Goal: Information Seeking & Learning: Learn about a topic

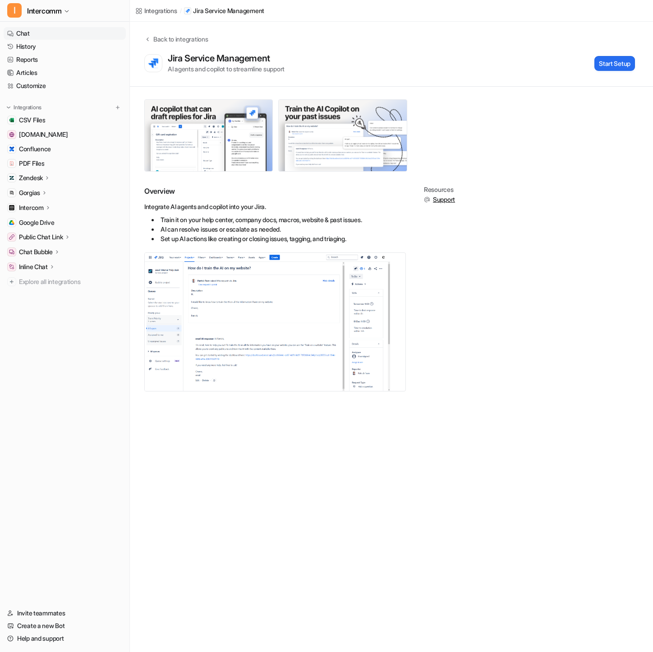
click at [54, 32] on link "Chat" at bounding box center [65, 33] width 122 height 13
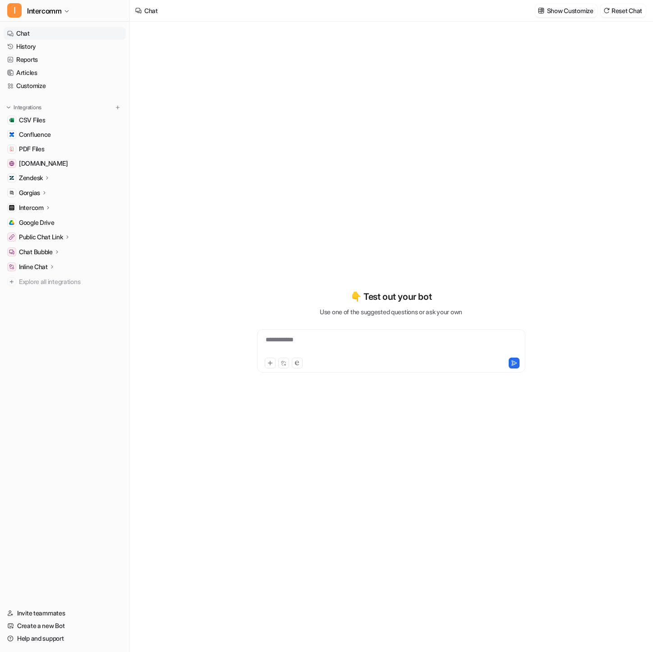
click at [346, 342] on div "**********" at bounding box center [391, 345] width 264 height 21
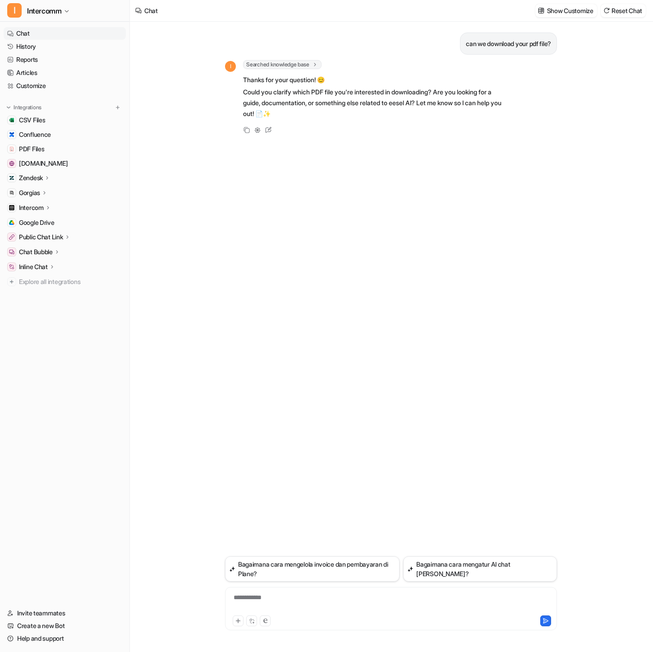
click at [285, 599] on div "**********" at bounding box center [391, 602] width 328 height 21
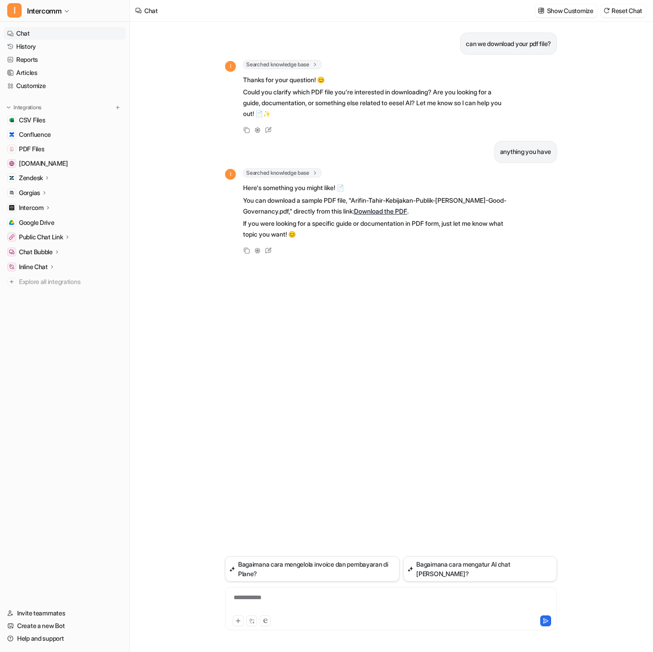
click at [390, 210] on link "Download the PDF" at bounding box center [380, 211] width 53 height 8
click at [407, 209] on link "Download the PDF" at bounding box center [380, 211] width 53 height 8
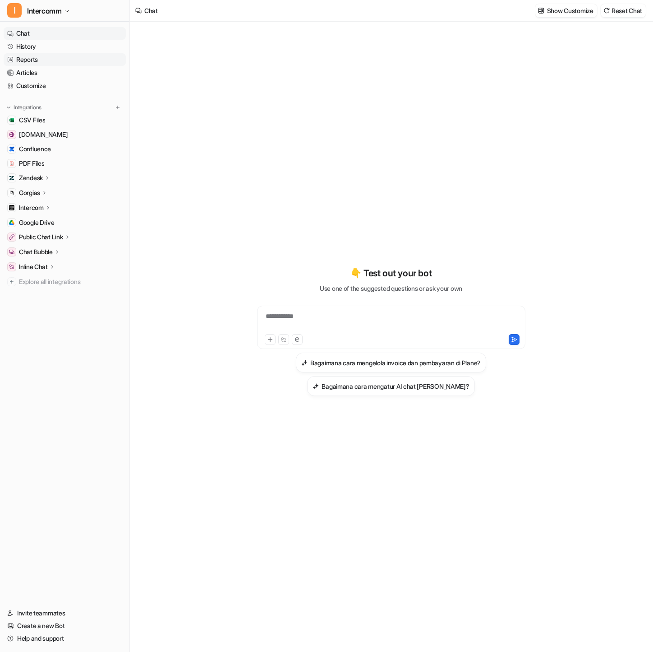
click at [62, 59] on link "Reports" at bounding box center [65, 59] width 122 height 13
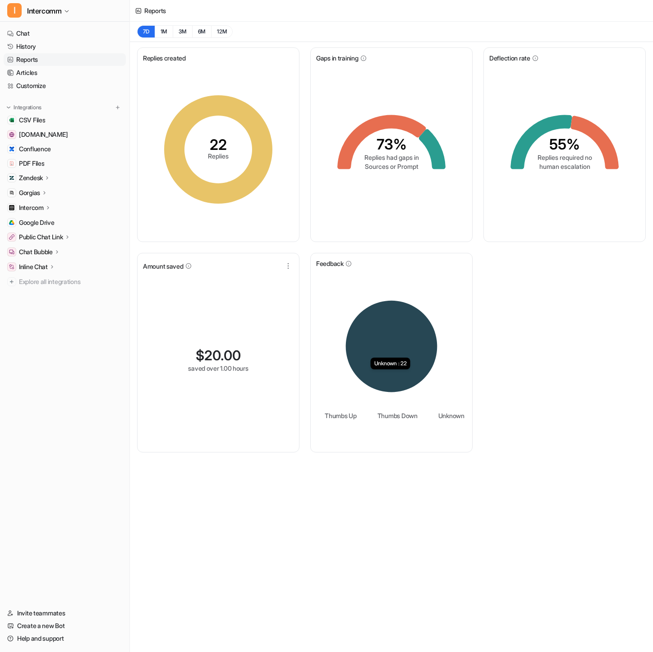
click at [412, 348] on icon at bounding box center [392, 347] width 92 height 92
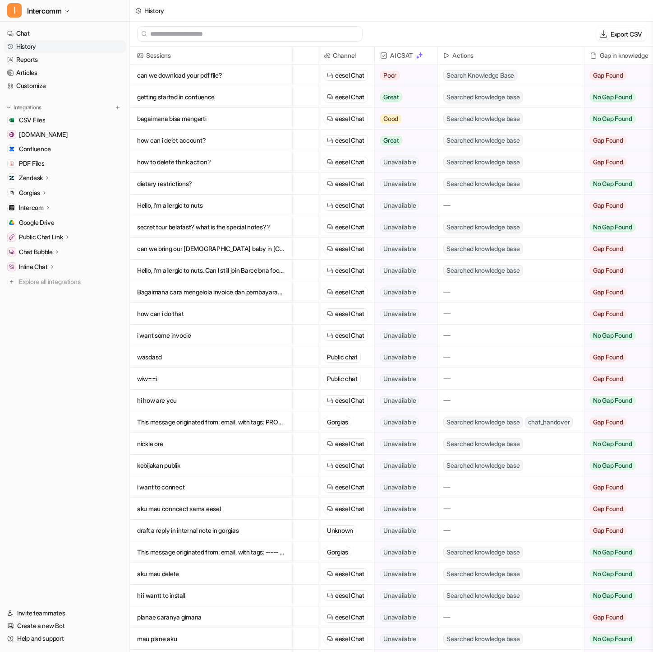
scroll to position [0, 148]
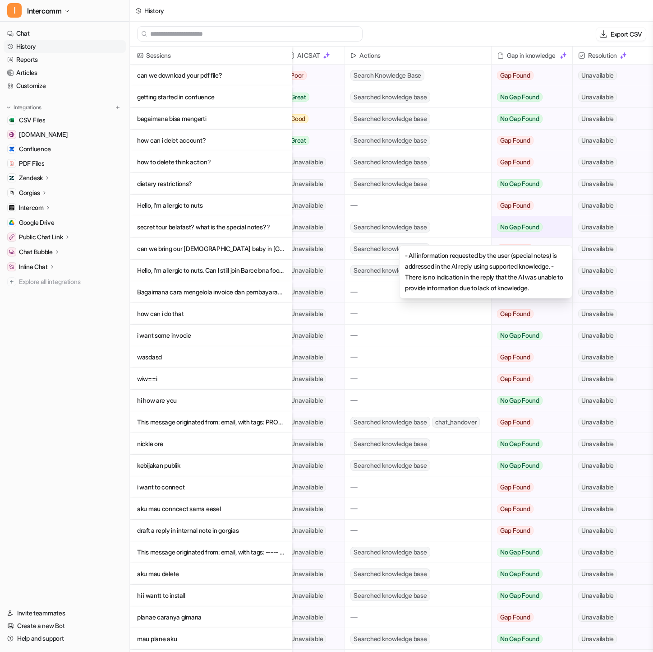
click at [534, 230] on span "No Gap Found" at bounding box center [520, 226] width 46 height 9
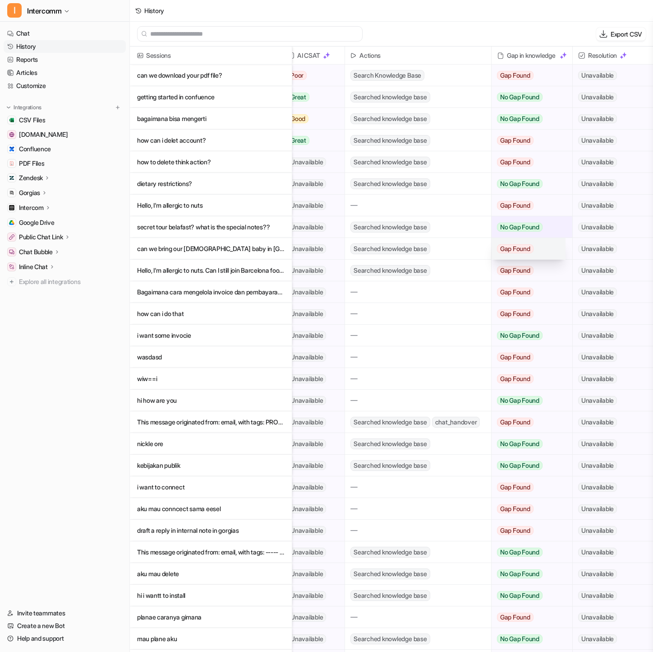
click at [527, 251] on span "Gap Found" at bounding box center [515, 248] width 37 height 9
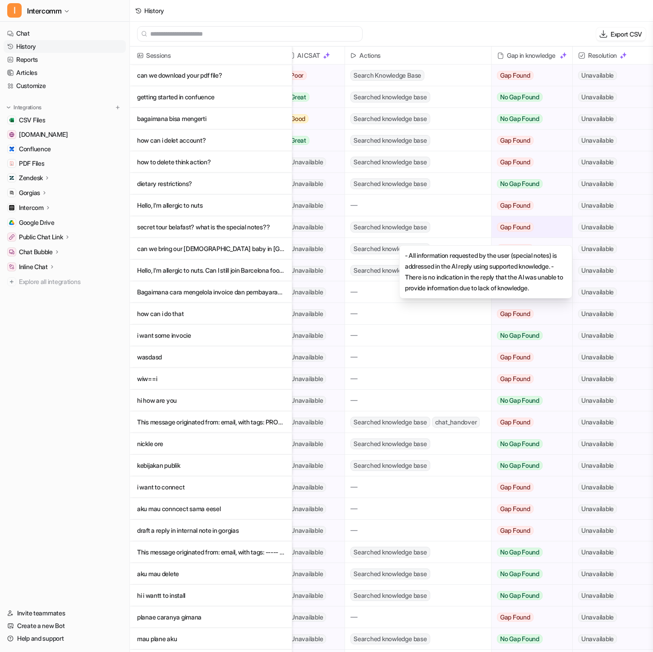
click at [485, 209] on div at bounding box center [418, 204] width 146 height 21
click at [518, 207] on span "Gap Found" at bounding box center [515, 205] width 37 height 9
click at [524, 224] on span "No Gap Found" at bounding box center [520, 226] width 46 height 9
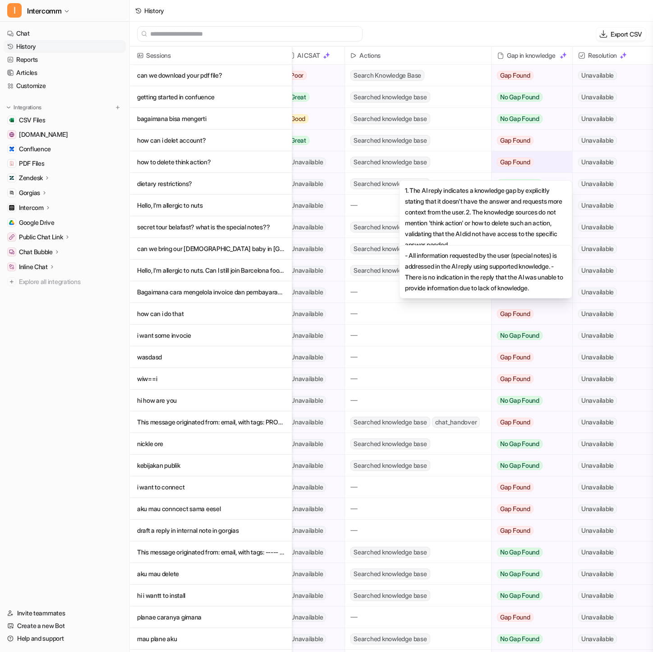
click at [521, 159] on span "Gap Found" at bounding box center [515, 161] width 37 height 9
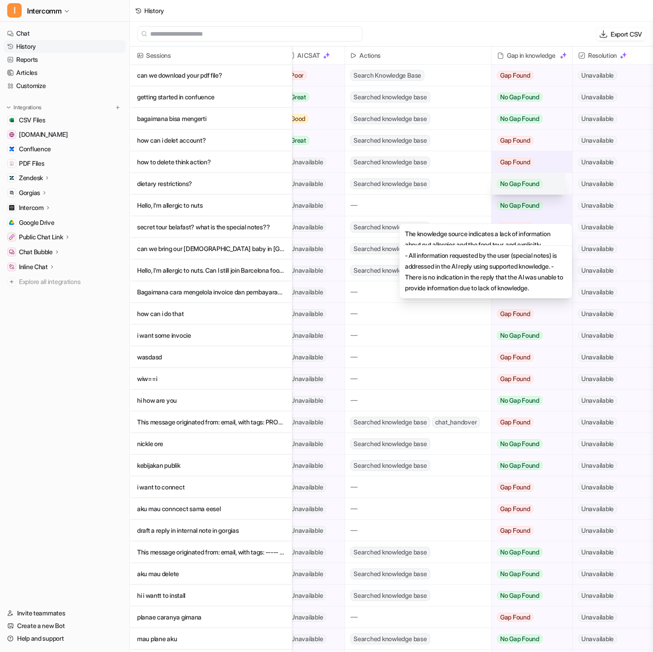
click at [524, 181] on span "No Gap Found" at bounding box center [520, 183] width 46 height 9
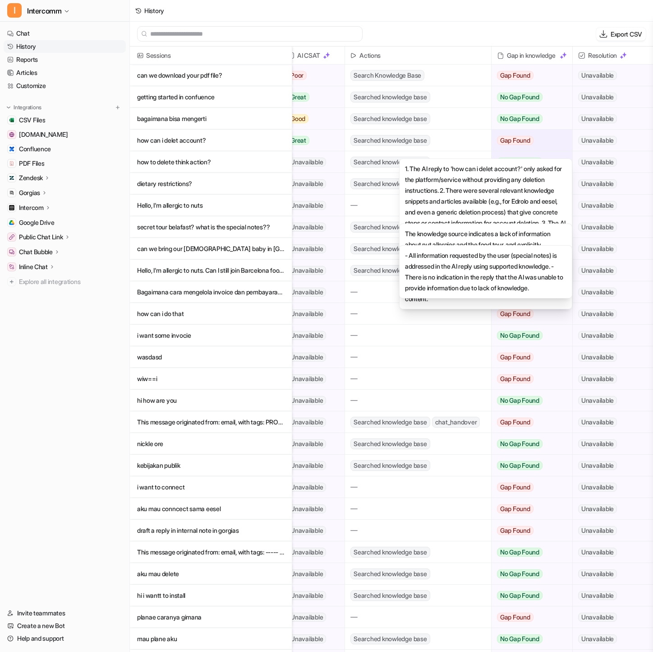
click at [529, 143] on span "Gap Found" at bounding box center [515, 140] width 37 height 9
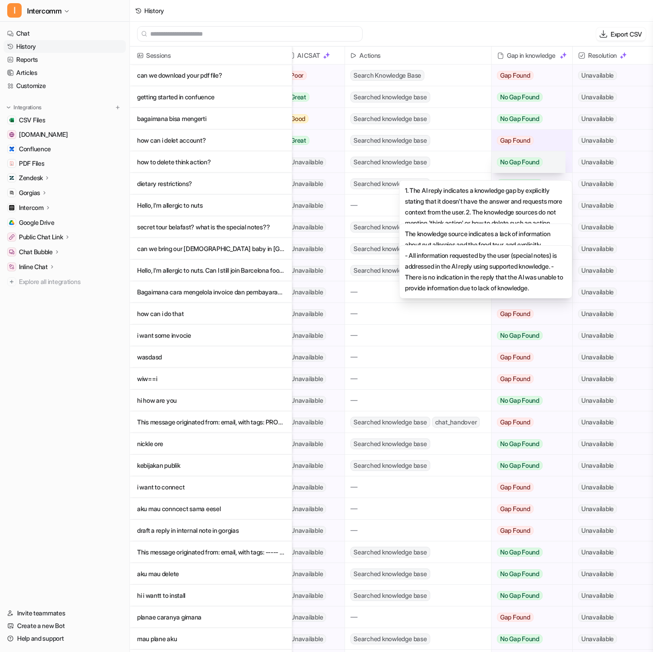
click at [530, 158] on span "No Gap Found" at bounding box center [520, 161] width 46 height 9
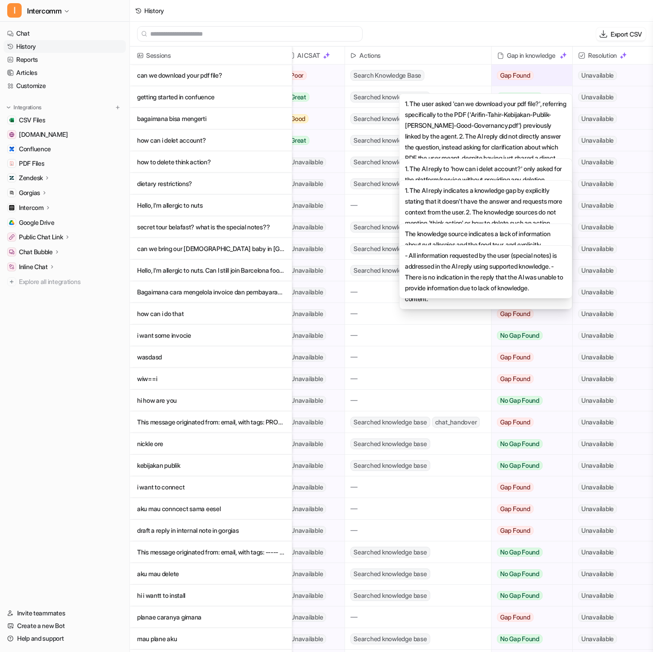
click at [522, 77] on span "Gap Found" at bounding box center [515, 75] width 37 height 9
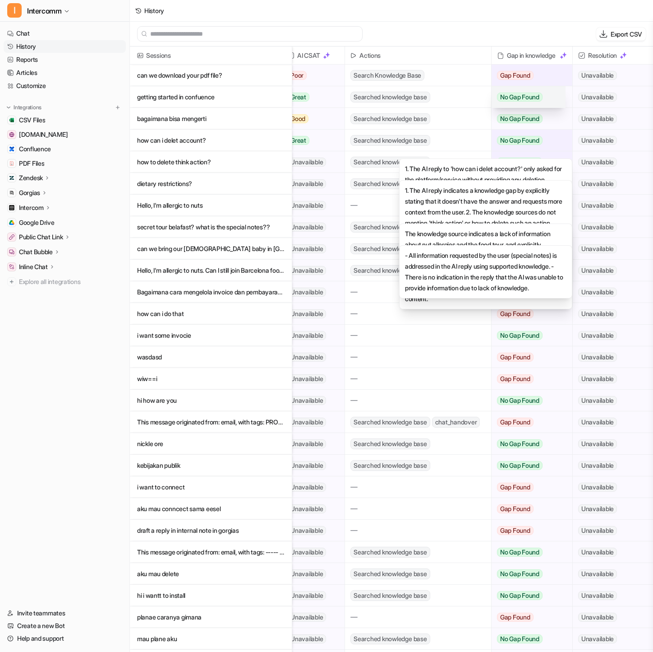
click at [525, 98] on span "No Gap Found" at bounding box center [520, 97] width 46 height 9
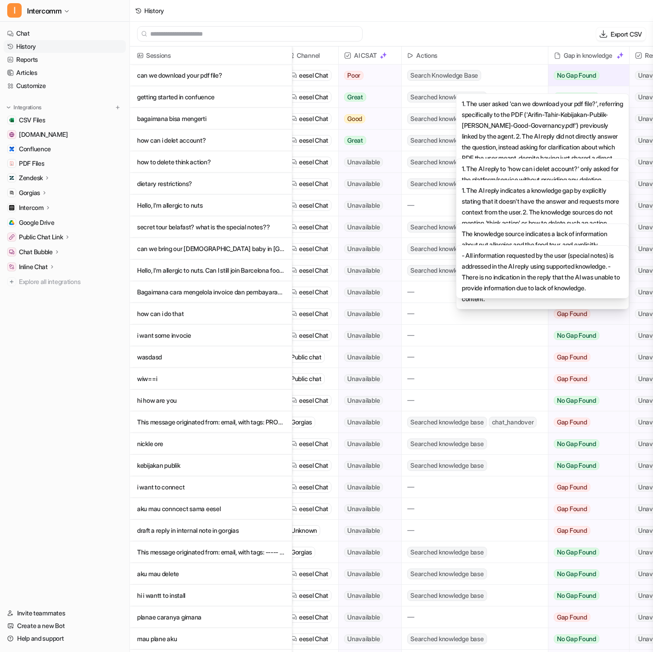
scroll to position [0, 86]
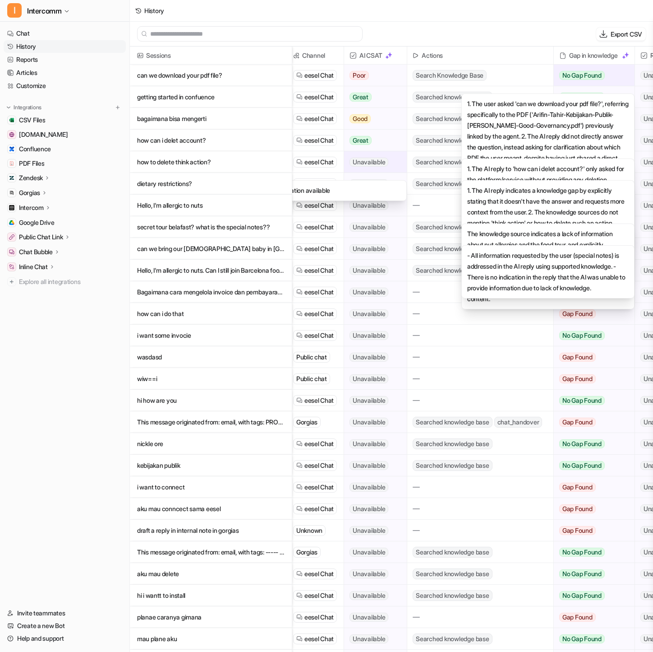
click at [382, 162] on span "Unavailable" at bounding box center [369, 161] width 39 height 9
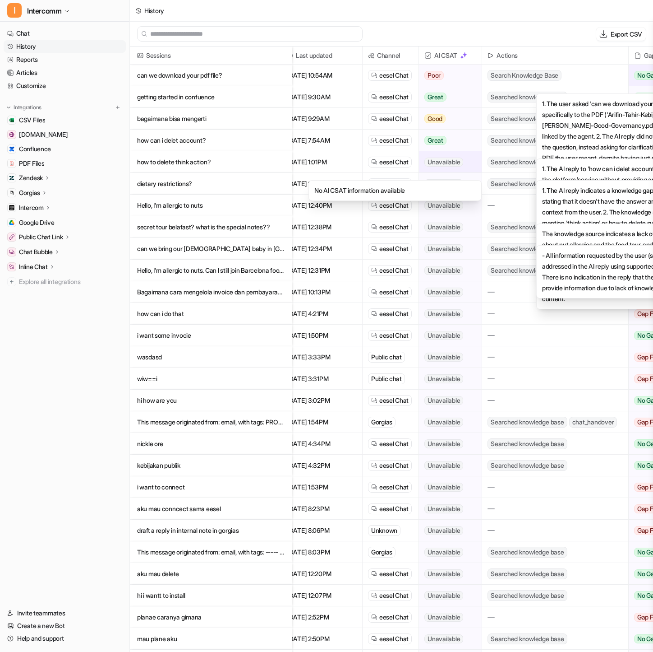
scroll to position [0, 8]
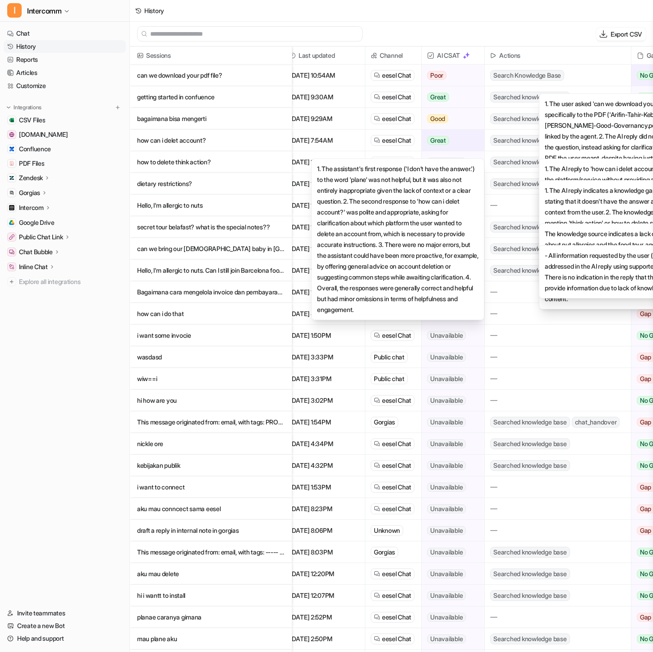
click at [440, 144] on span "Great" at bounding box center [438, 140] width 22 height 9
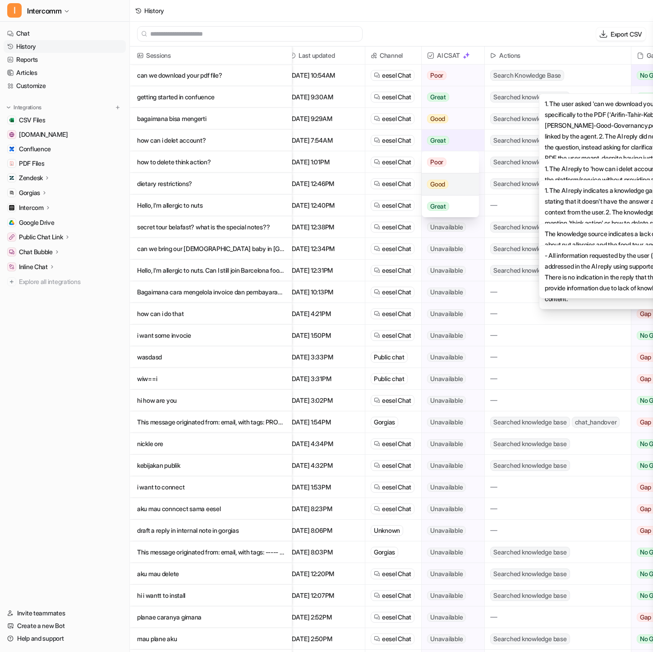
click at [446, 186] on span "Good" at bounding box center [437, 184] width 21 height 9
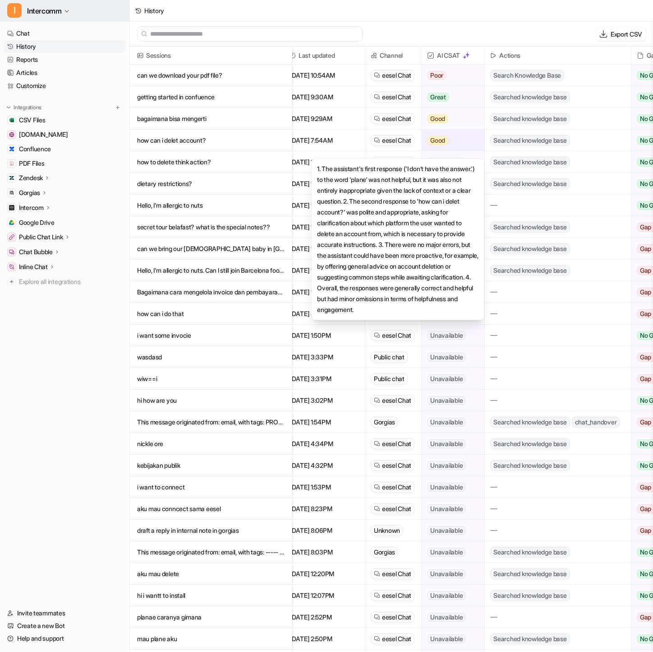
click at [51, 9] on span "Intercomm" at bounding box center [44, 11] width 34 height 13
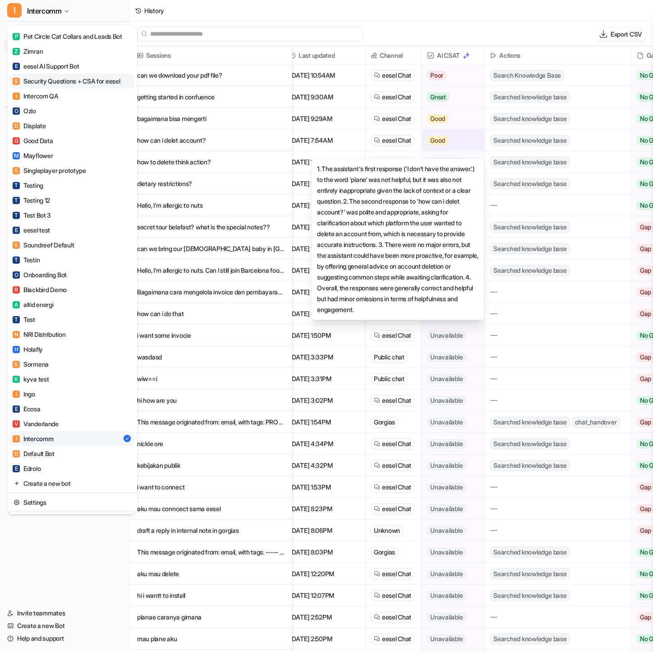
scroll to position [431, 0]
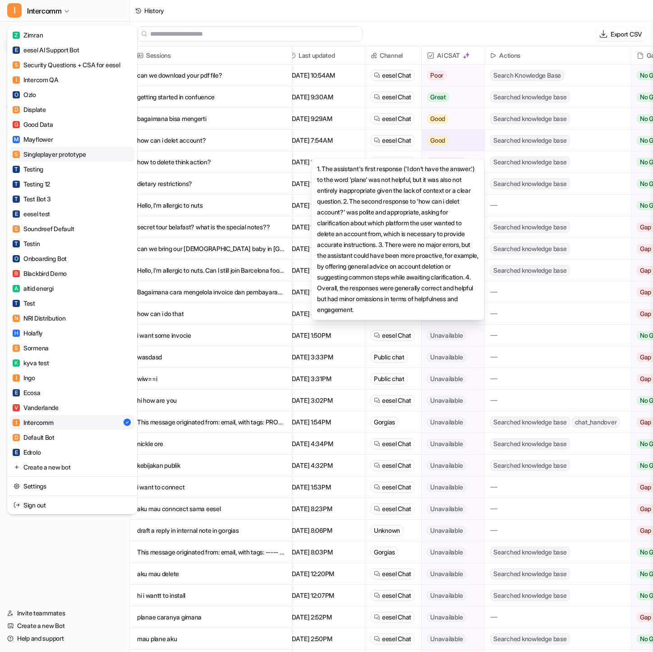
click at [73, 150] on div "S Singleplayer prototype" at bounding box center [50, 153] width 74 height 9
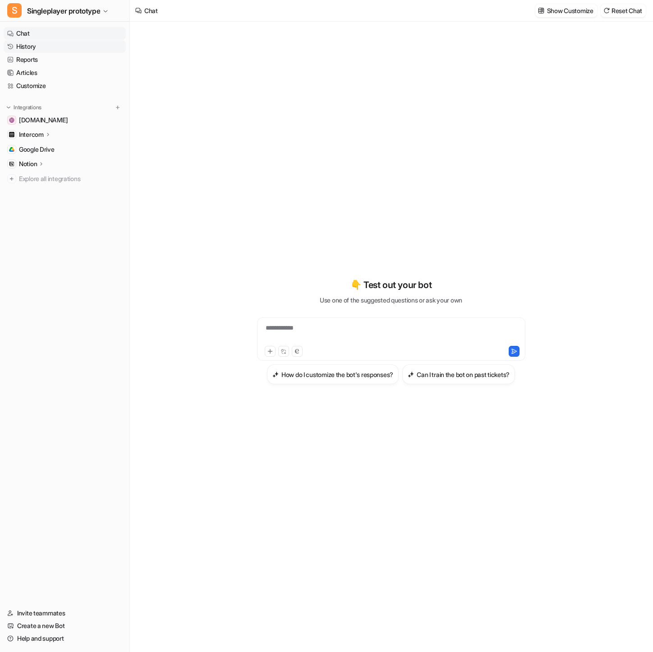
click at [49, 46] on link "History" at bounding box center [65, 46] width 122 height 13
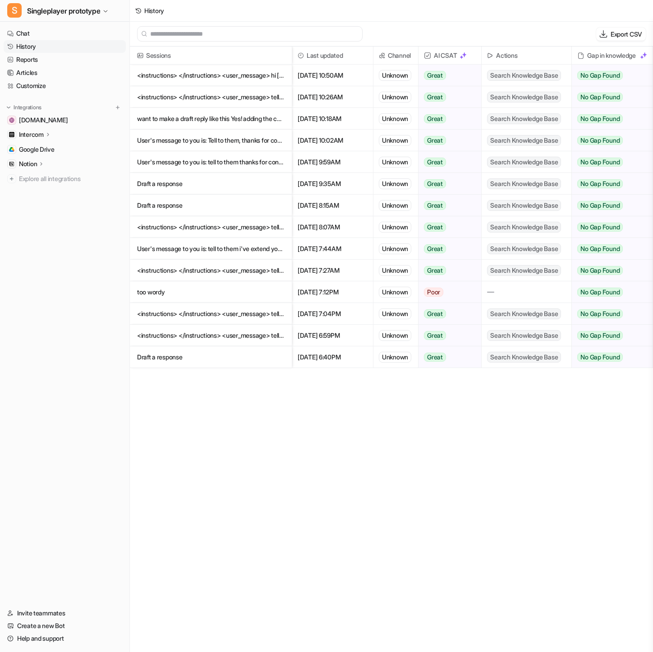
click at [396, 80] on div "Unknown" at bounding box center [395, 75] width 32 height 11
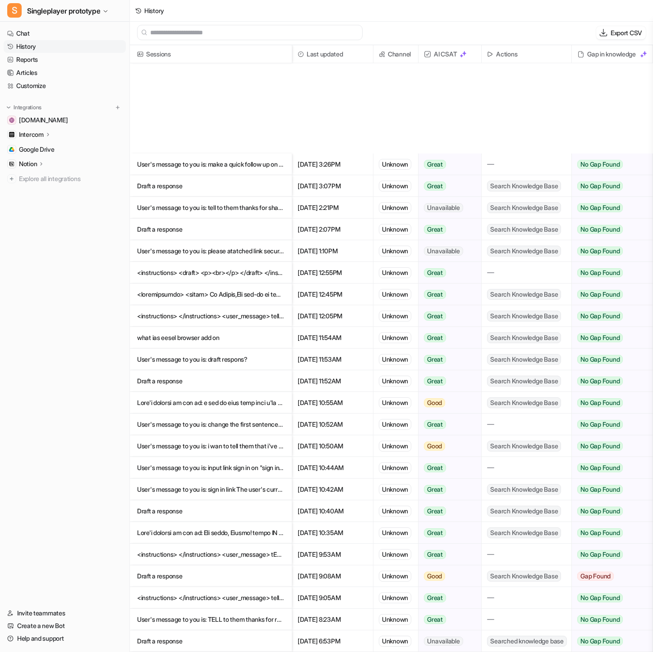
scroll to position [560, 0]
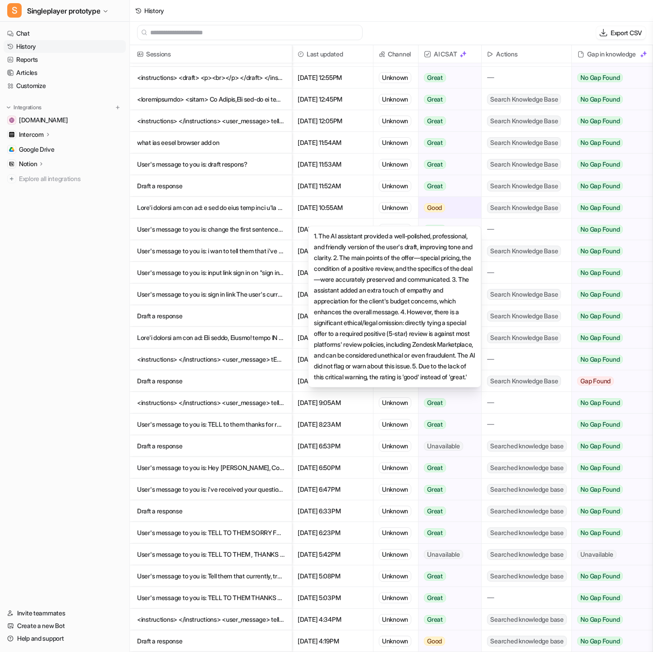
click at [435, 209] on span "Good" at bounding box center [434, 207] width 21 height 9
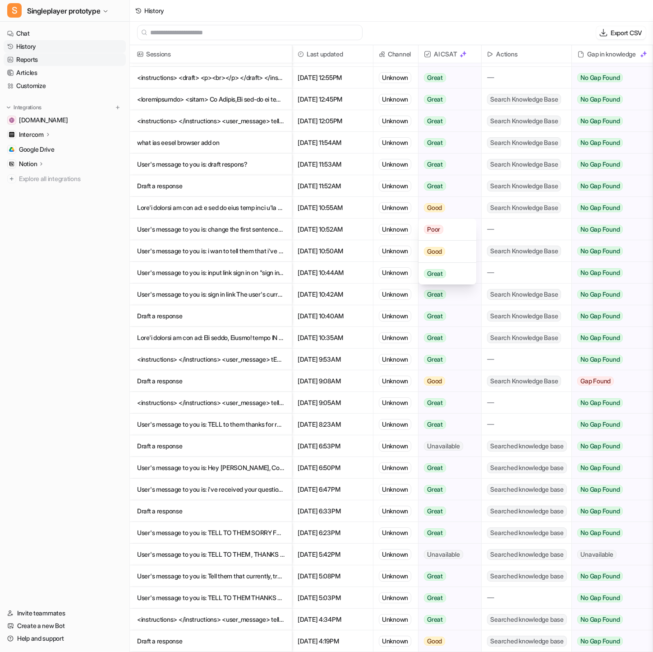
click at [57, 57] on link "Reports" at bounding box center [65, 59] width 122 height 13
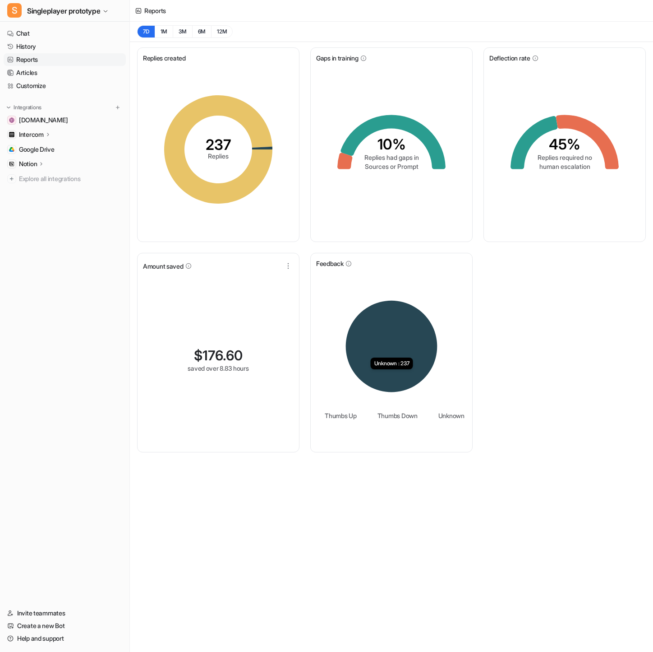
click at [398, 333] on icon at bounding box center [392, 347] width 92 height 92
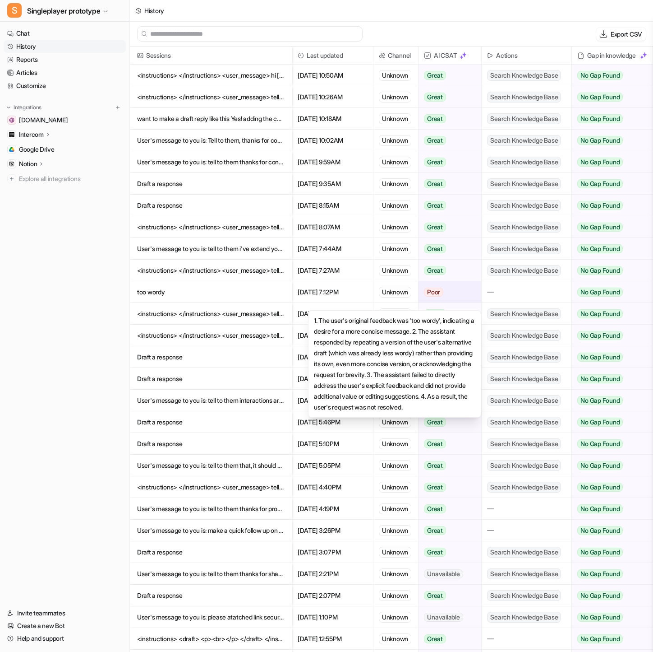
click at [437, 290] on span "Poor" at bounding box center [433, 291] width 19 height 9
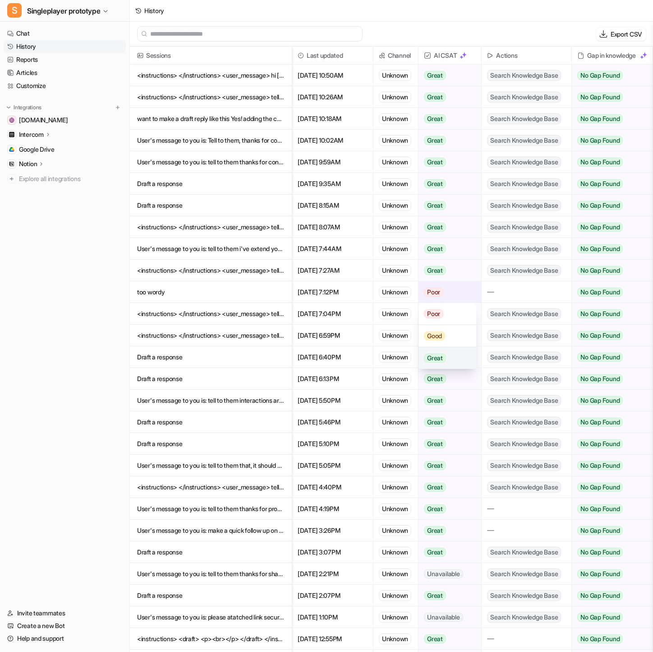
click at [447, 360] on div "Great" at bounding box center [447, 358] width 57 height 22
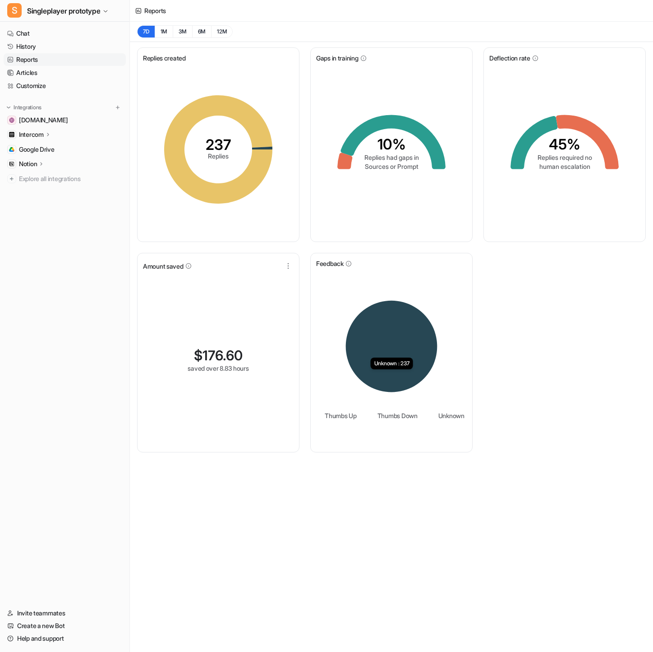
click at [394, 324] on icon at bounding box center [392, 347] width 92 height 92
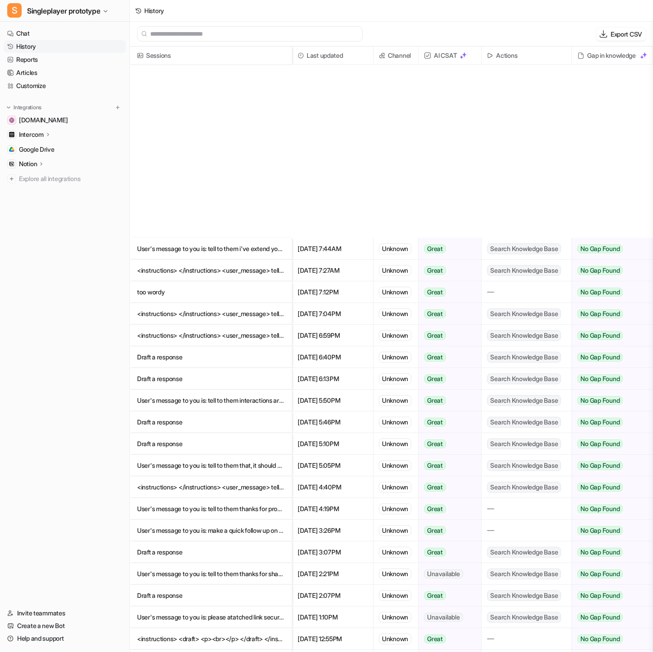
scroll to position [841, 0]
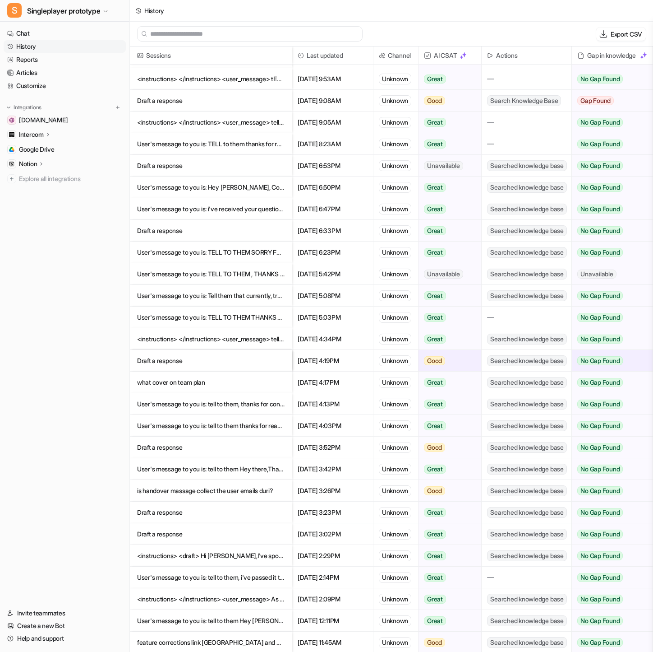
click at [398, 360] on div "Unknown" at bounding box center [395, 360] width 32 height 11
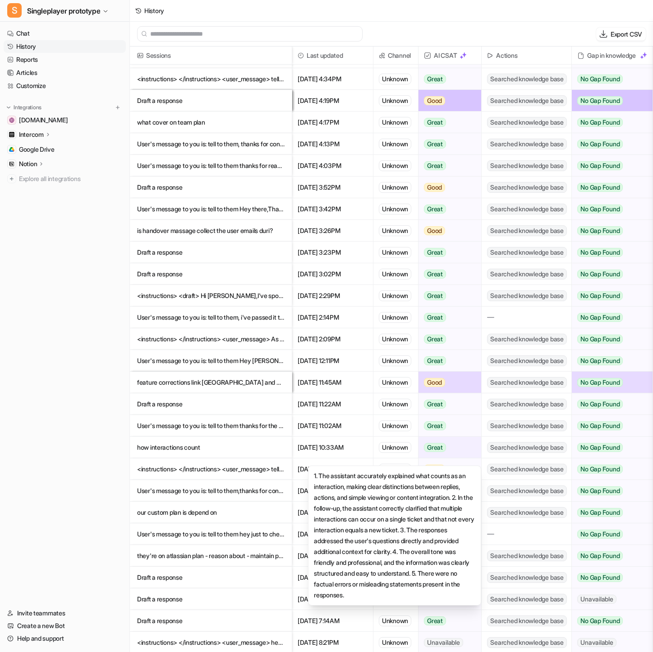
scroll to position [1101, 0]
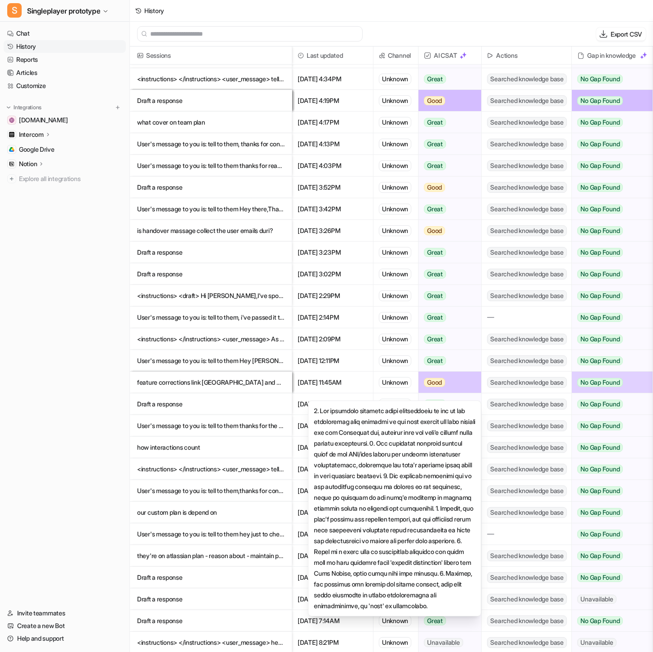
click at [462, 379] on div "Good" at bounding box center [447, 382] width 57 height 22
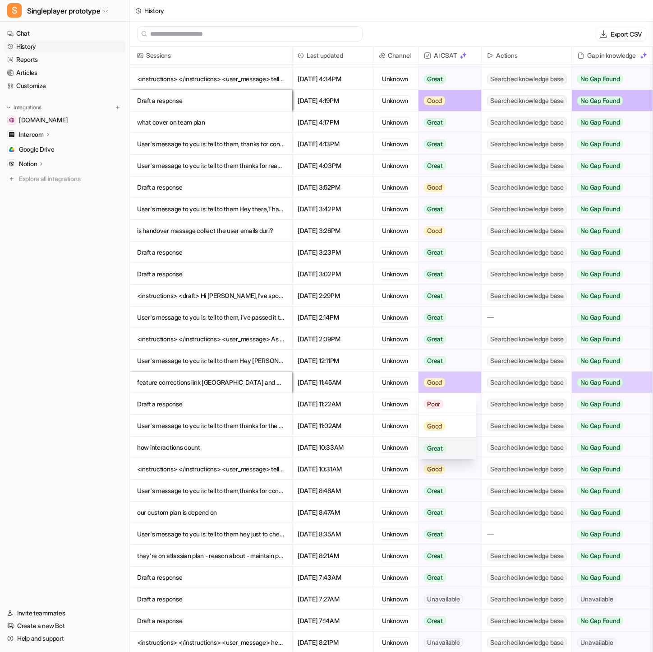
click at [456, 451] on div "Great" at bounding box center [447, 448] width 57 height 22
click at [443, 104] on span "Good" at bounding box center [434, 100] width 21 height 9
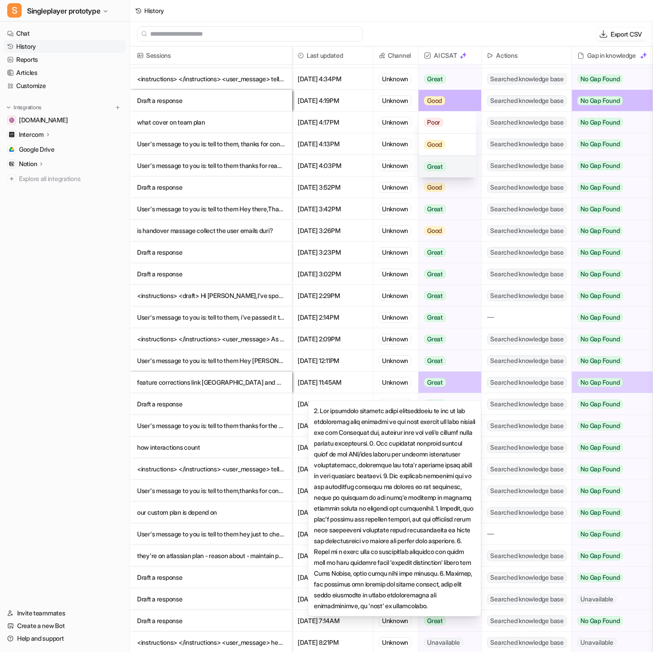
click at [447, 162] on div "Great" at bounding box center [447, 167] width 57 height 22
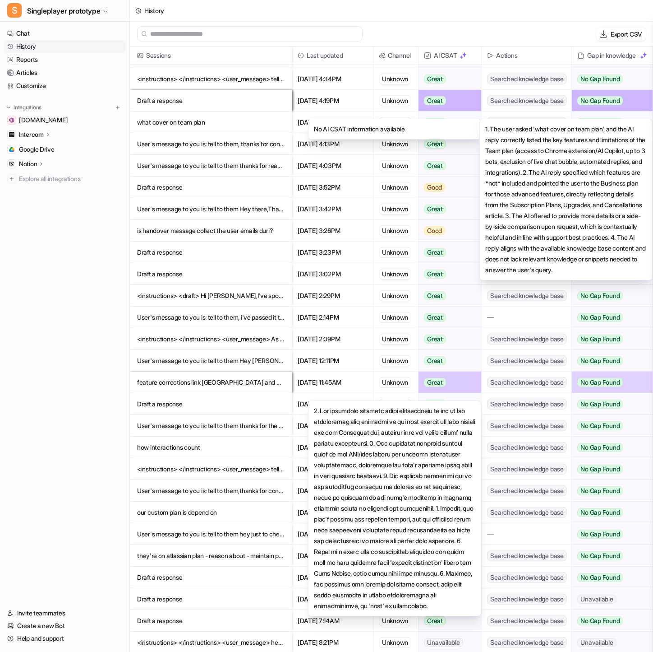
click at [603, 96] on span "No Gap Found" at bounding box center [601, 100] width 46 height 9
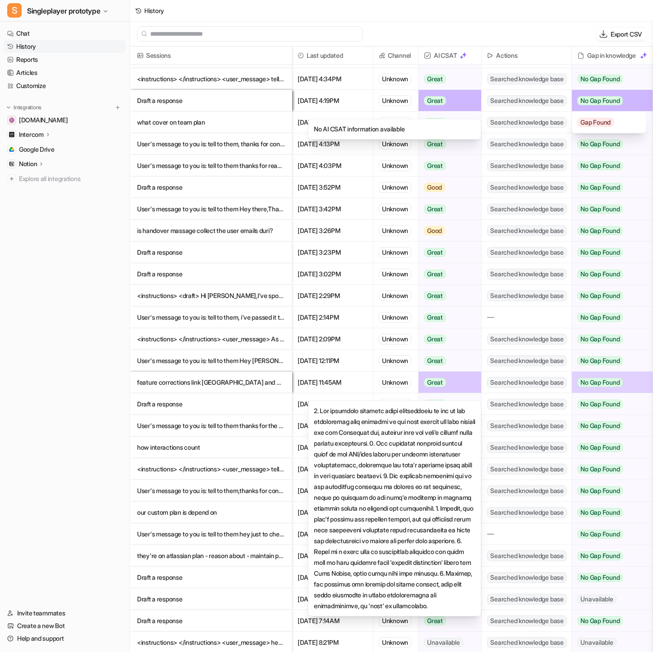
click at [603, 96] on span "No Gap Found" at bounding box center [601, 100] width 46 height 9
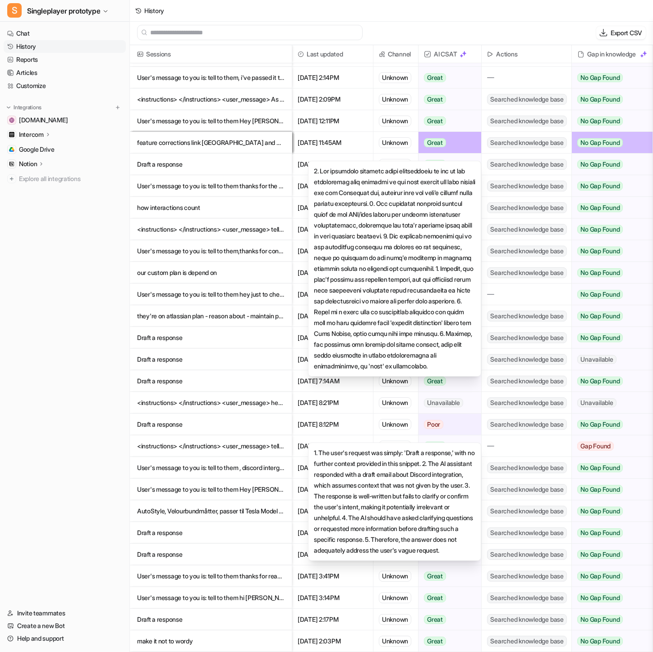
scroll to position [1, 0]
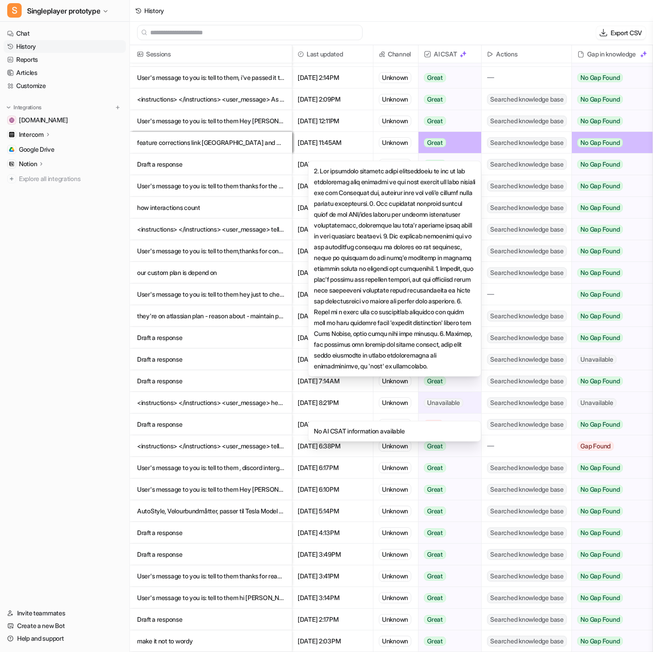
click at [460, 407] on span "Unavailable" at bounding box center [443, 402] width 39 height 9
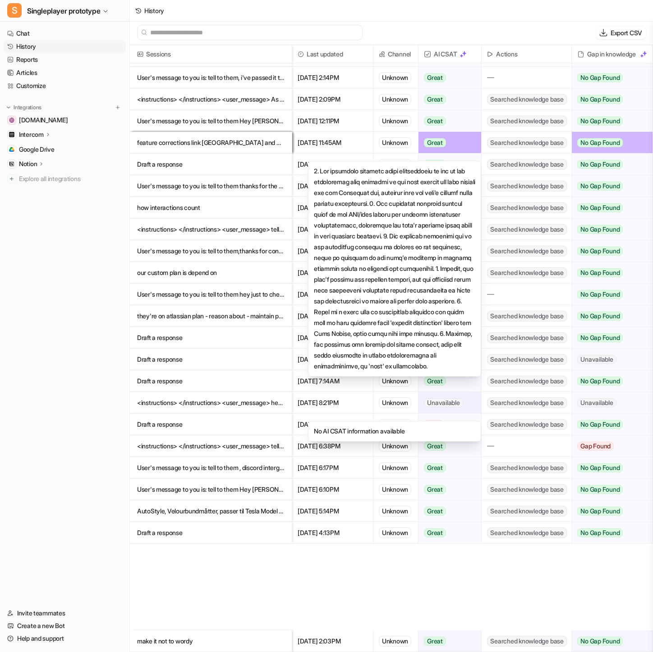
scroll to position [1126, 0]
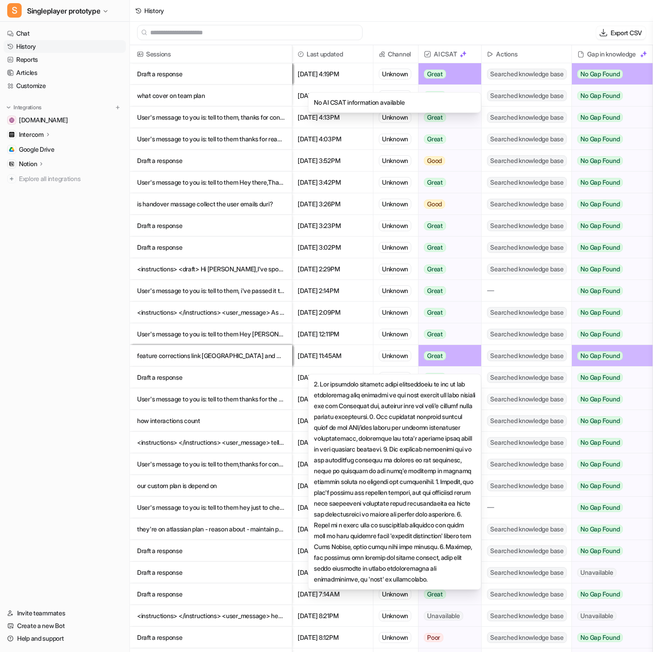
click at [509, 347] on div "Searched knowledge base" at bounding box center [527, 355] width 90 height 21
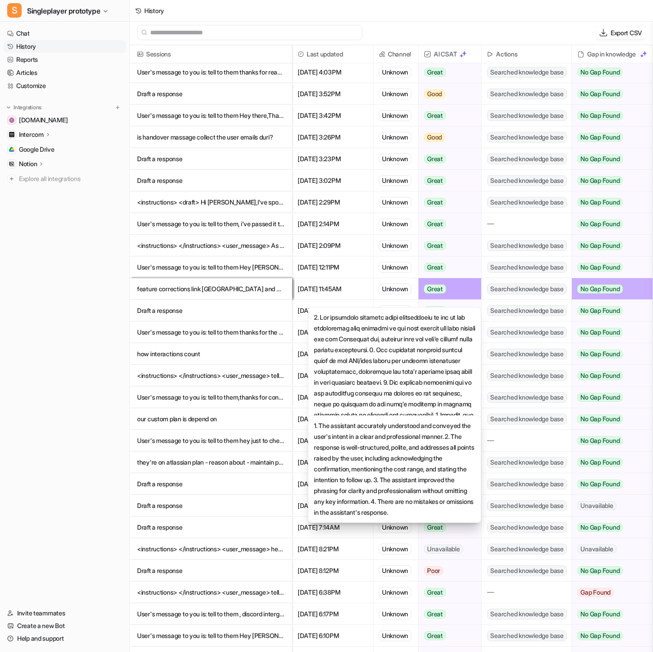
scroll to position [1201, 0]
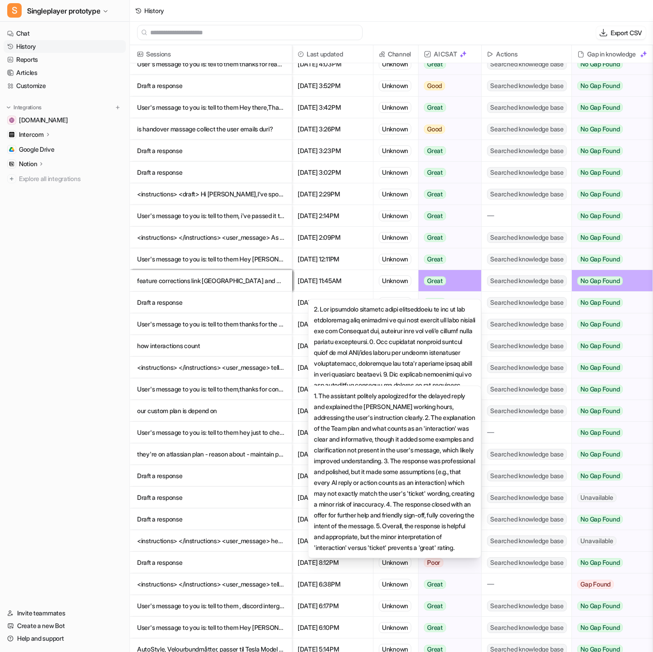
click at [456, 363] on div "Good" at bounding box center [447, 367] width 57 height 22
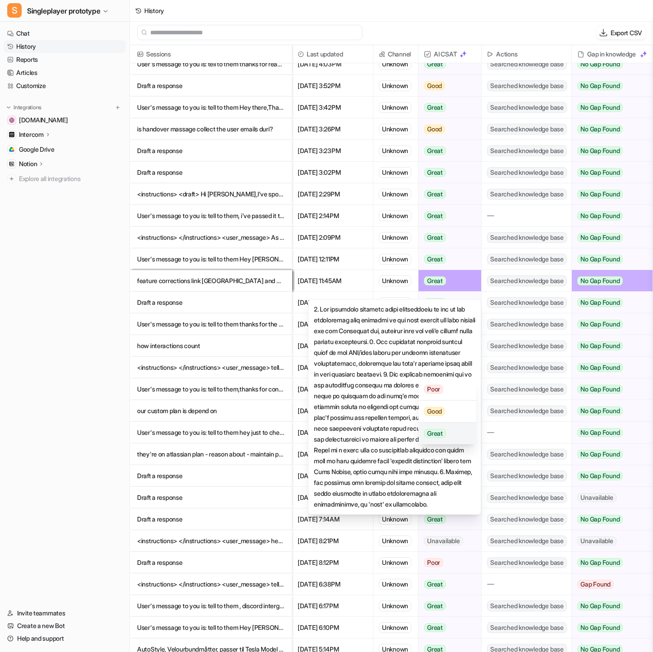
click at [452, 433] on div "Great" at bounding box center [447, 433] width 57 height 22
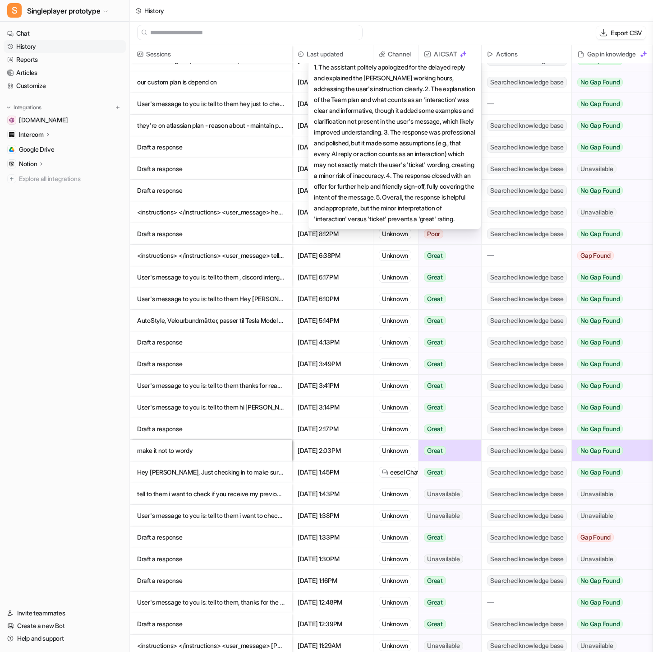
scroll to position [1506, 0]
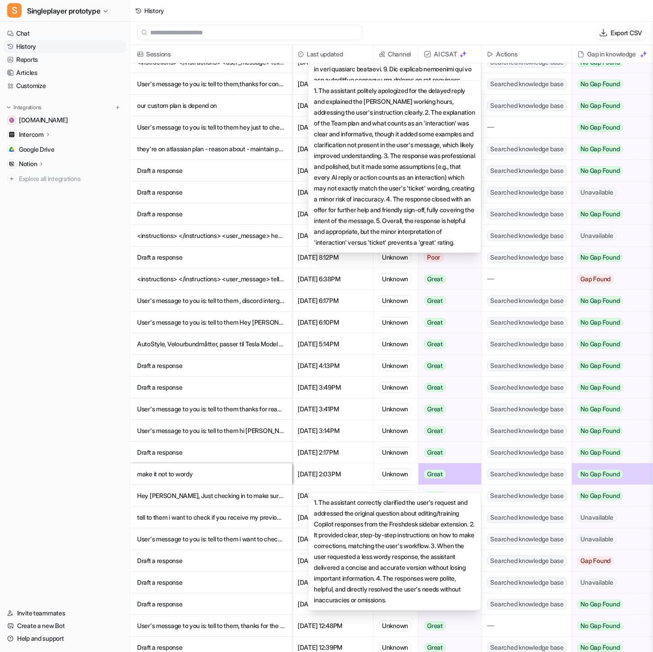
click at [453, 482] on div "Great" at bounding box center [447, 474] width 57 height 22
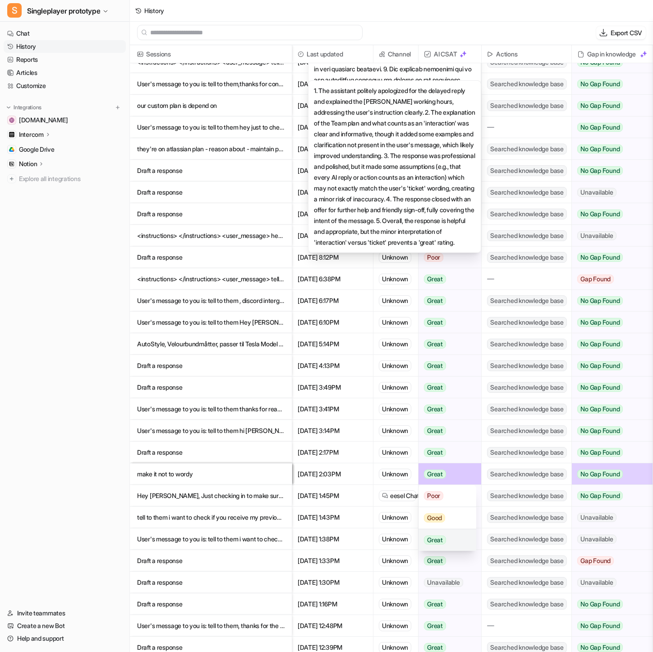
click at [449, 541] on div "Great" at bounding box center [447, 540] width 57 height 22
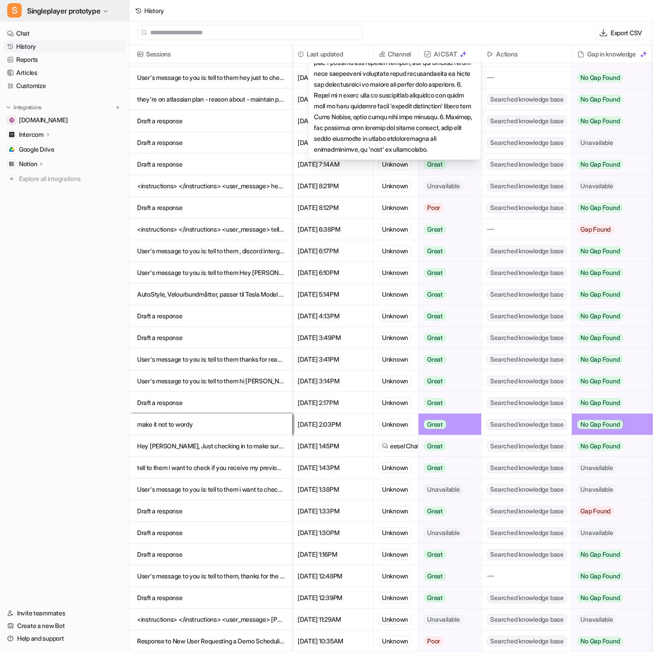
scroll to position [1, 0]
click at [60, 56] on link "Reports" at bounding box center [65, 59] width 122 height 13
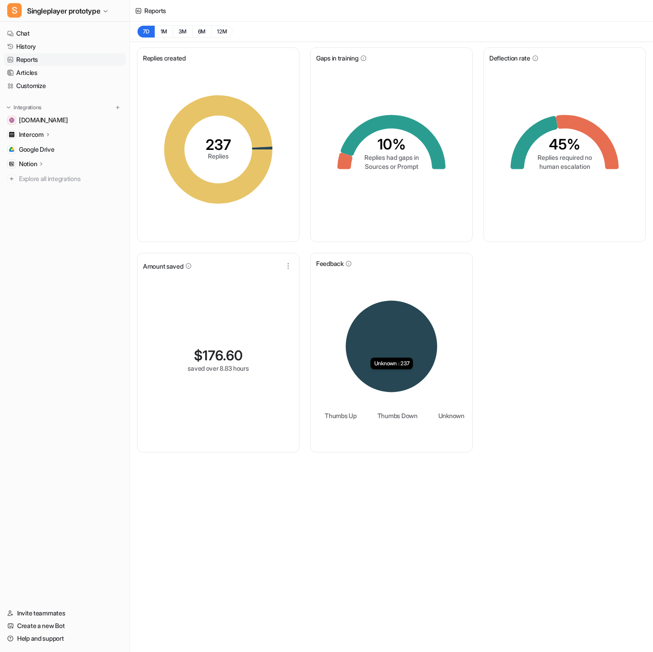
drag, startPoint x: 363, startPoint y: 326, endPoint x: 377, endPoint y: 332, distance: 15.3
click at [377, 332] on icon at bounding box center [392, 347] width 92 height 92
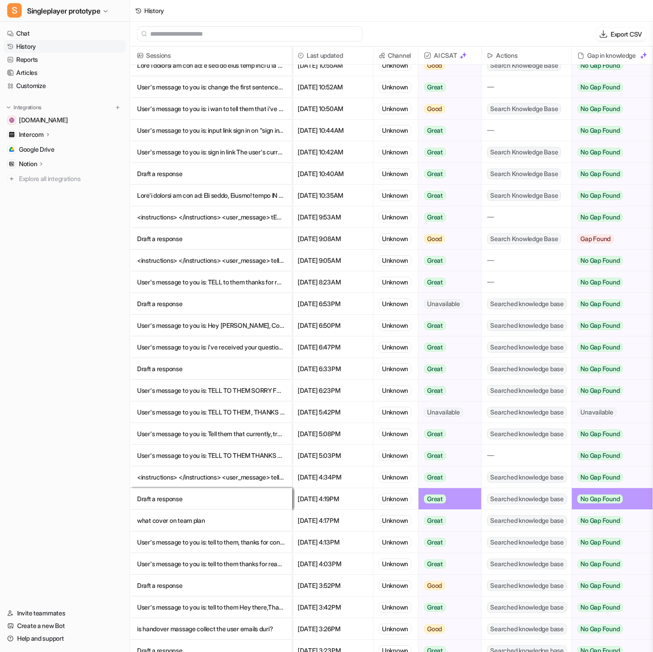
scroll to position [680, 0]
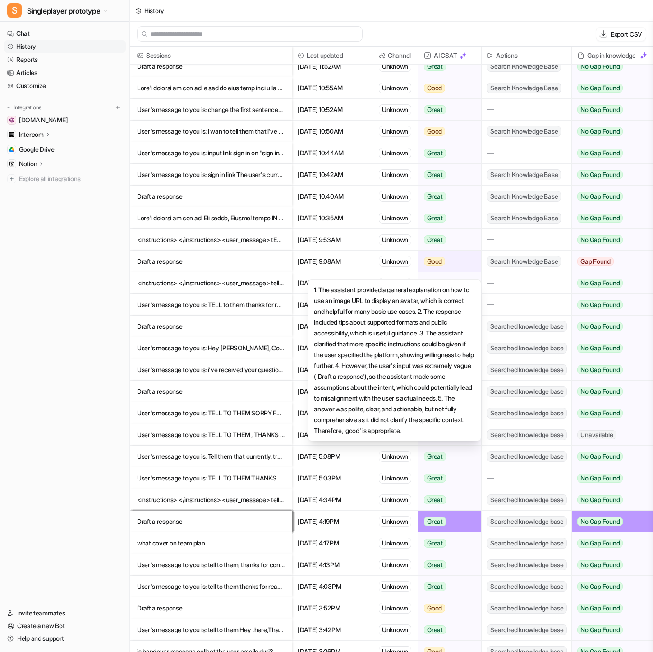
click at [433, 266] on span "Good" at bounding box center [434, 261] width 21 height 9
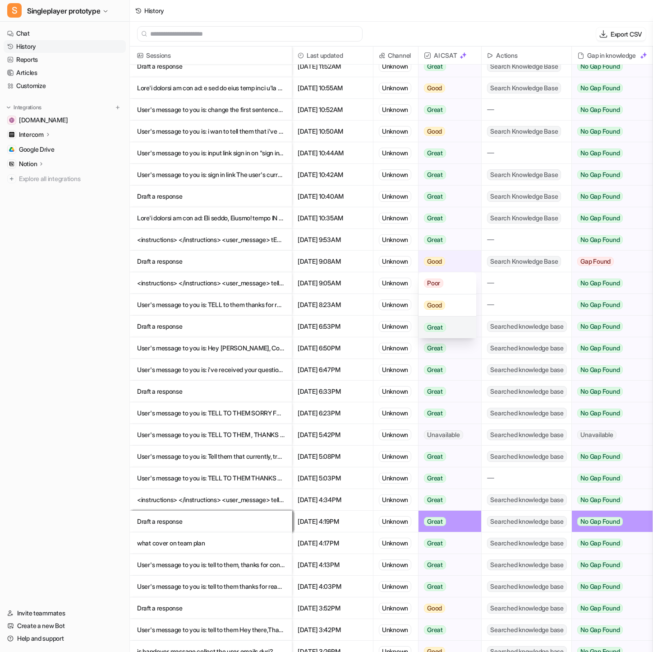
click at [446, 327] on span "Great" at bounding box center [435, 327] width 22 height 9
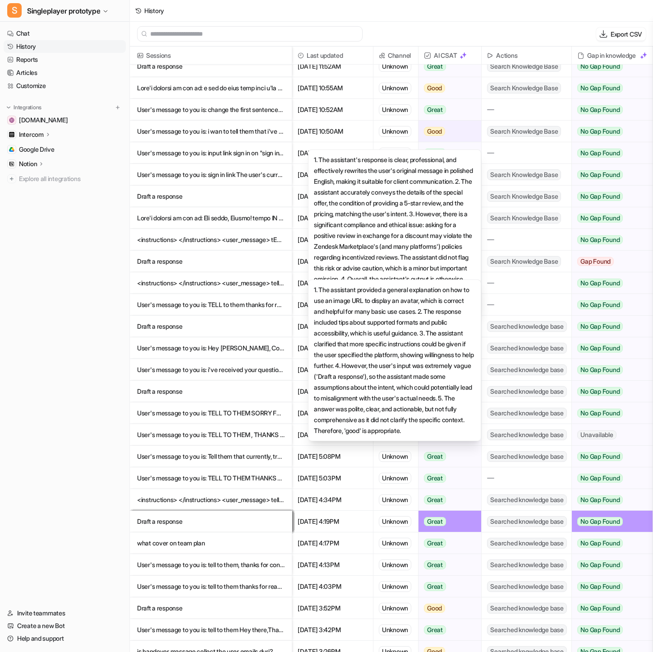
click at [427, 135] on span "Good" at bounding box center [434, 131] width 21 height 9
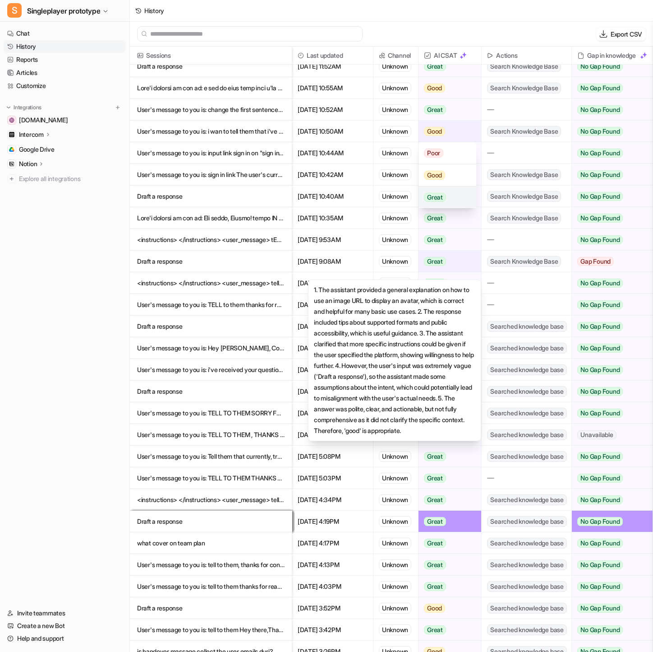
click at [439, 197] on span "Great" at bounding box center [435, 197] width 22 height 9
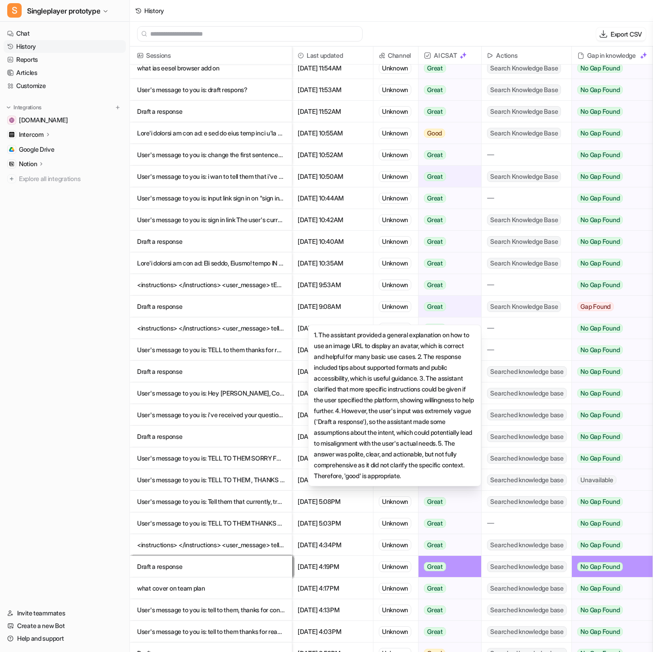
scroll to position [634, 0]
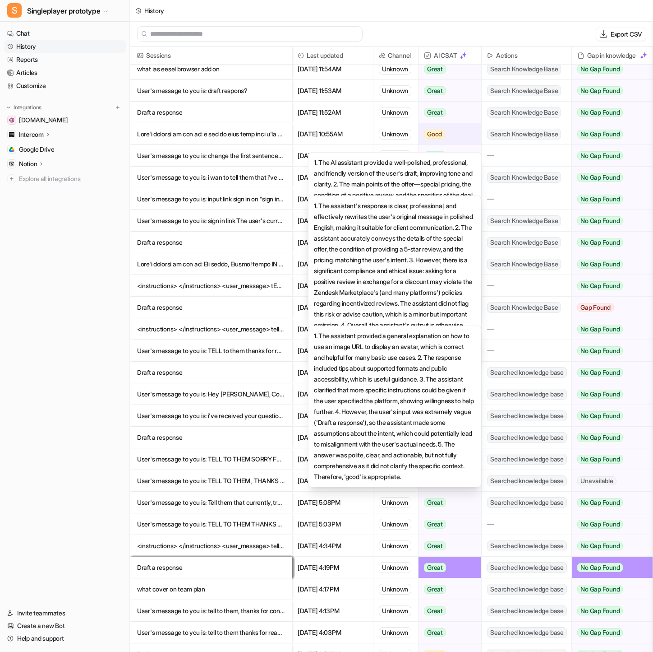
click at [433, 132] on span "Good" at bounding box center [434, 134] width 21 height 9
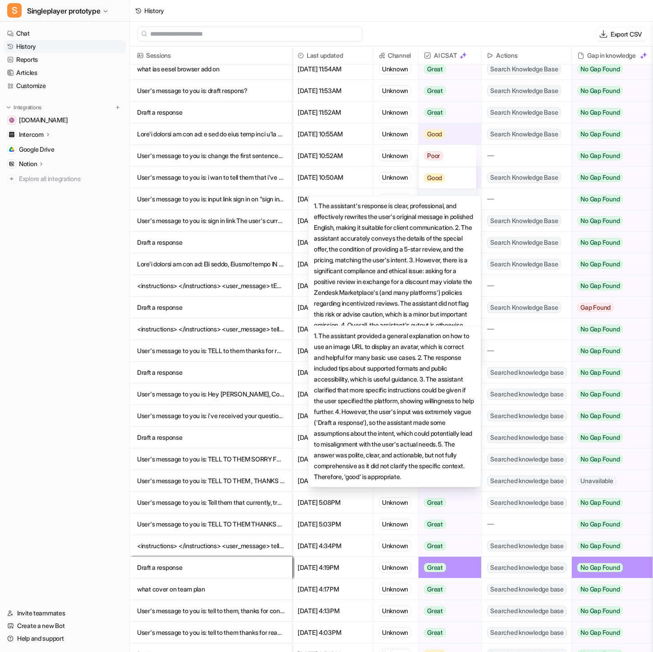
click at [448, 201] on div "Great" at bounding box center [447, 200] width 57 height 22
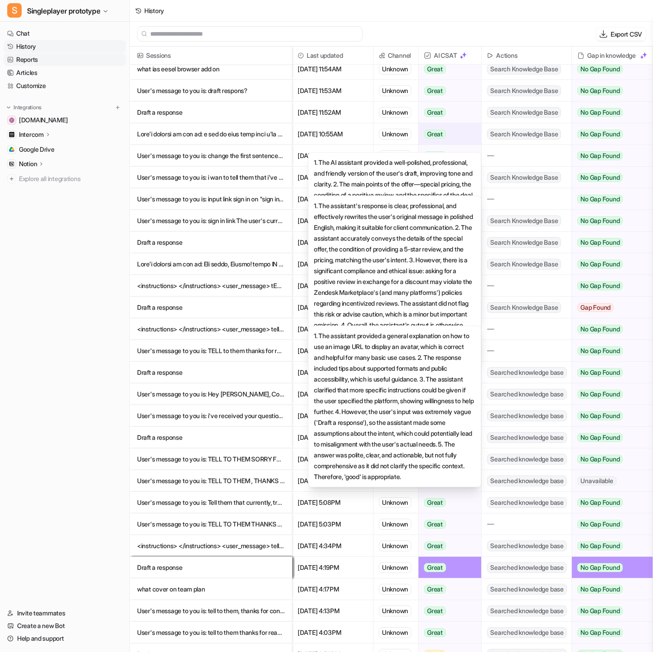
click at [68, 65] on link "Reports" at bounding box center [65, 59] width 122 height 13
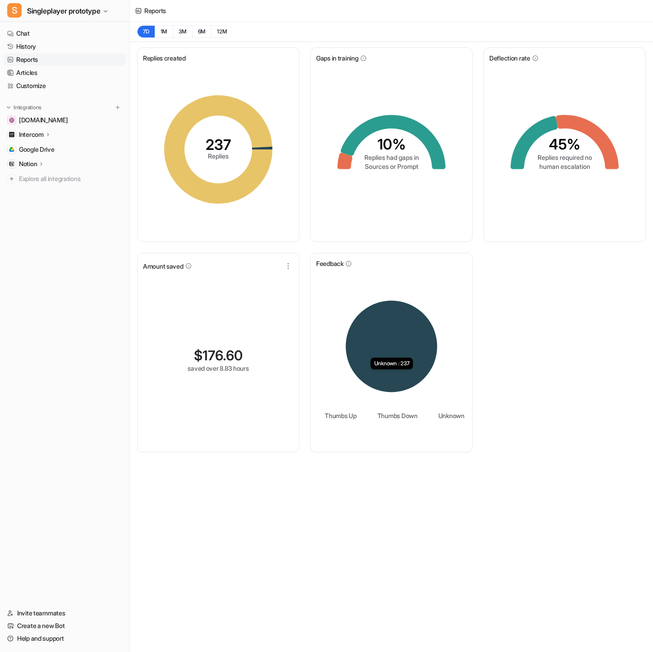
click at [379, 321] on icon at bounding box center [392, 347] width 92 height 92
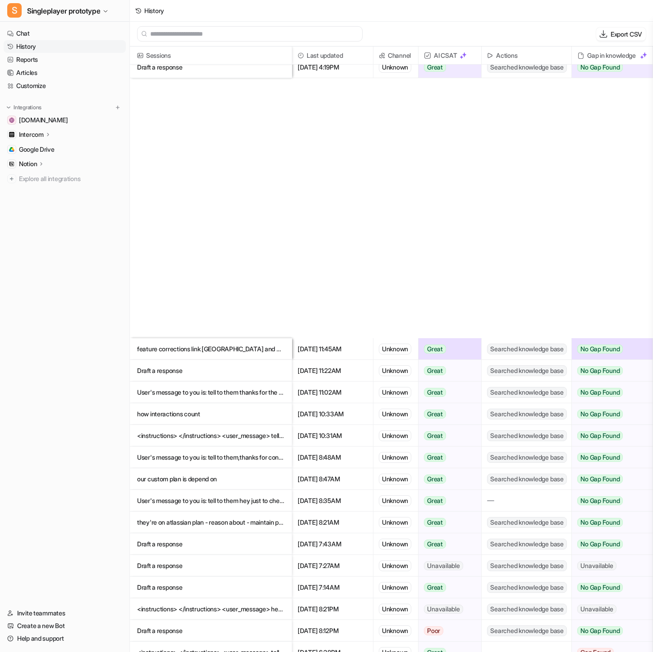
scroll to position [1556, 0]
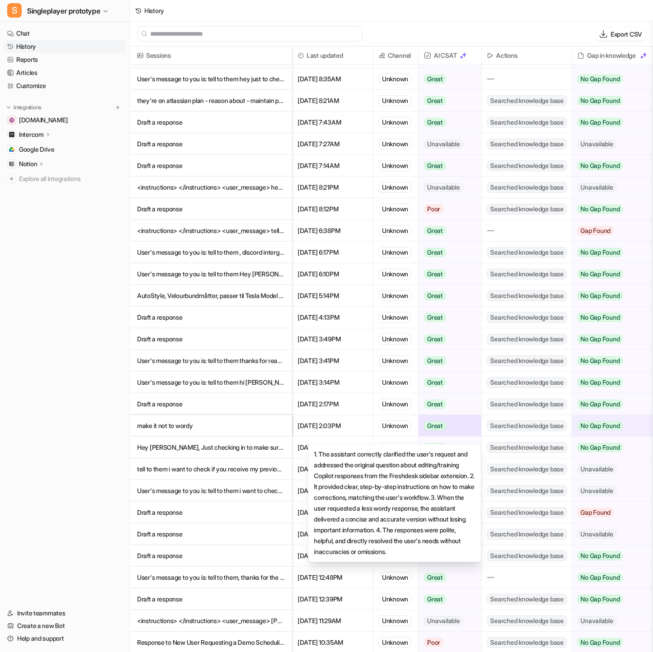
click at [442, 421] on span "Great" at bounding box center [435, 425] width 22 height 9
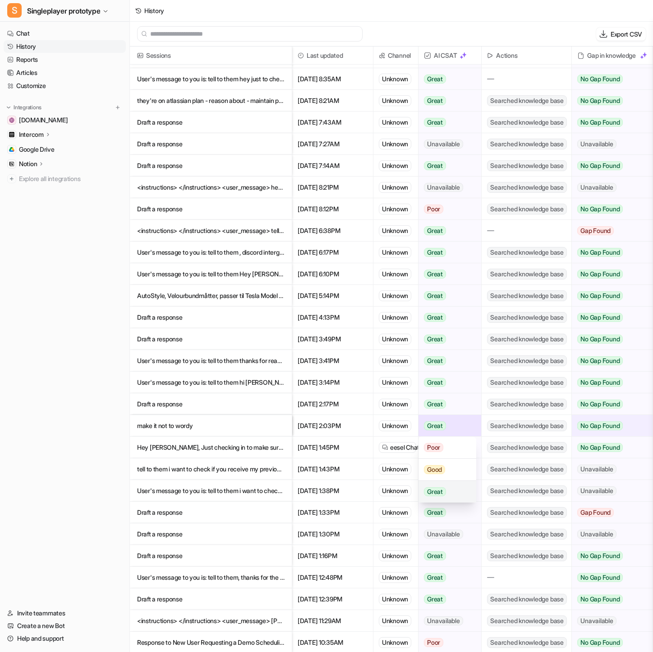
click at [449, 491] on div "Great" at bounding box center [447, 492] width 57 height 22
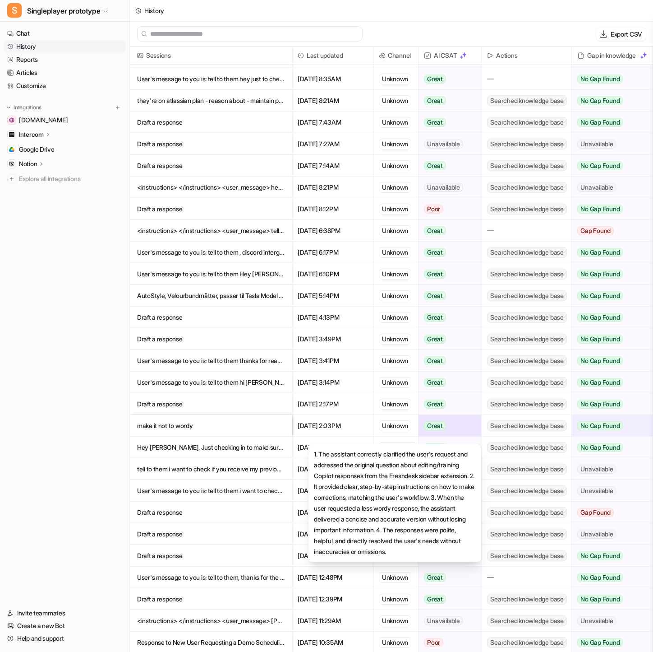
click at [457, 432] on div "Great" at bounding box center [447, 426] width 57 height 22
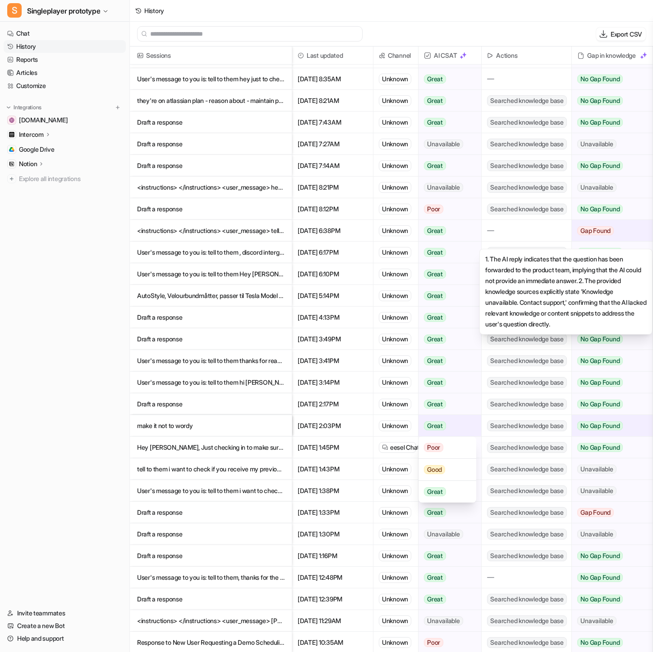
click at [609, 233] on span "Gap Found" at bounding box center [596, 230] width 37 height 9
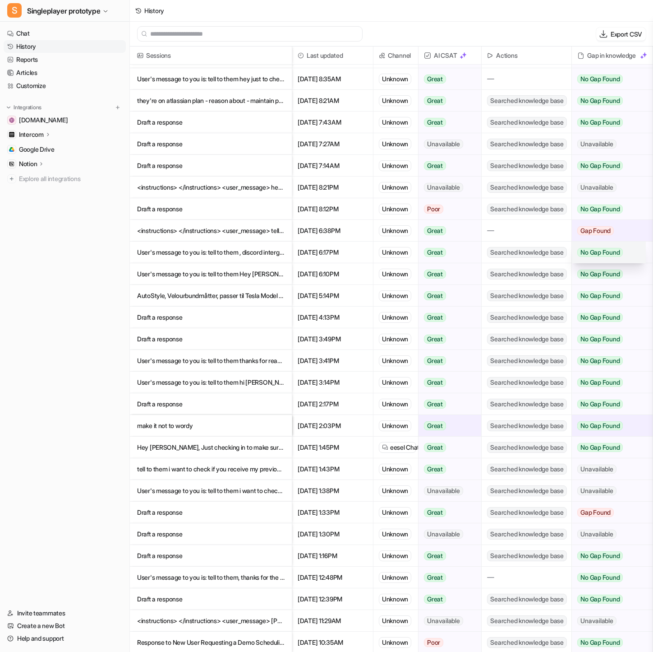
click at [609, 257] on span "No Gap Found" at bounding box center [601, 252] width 46 height 9
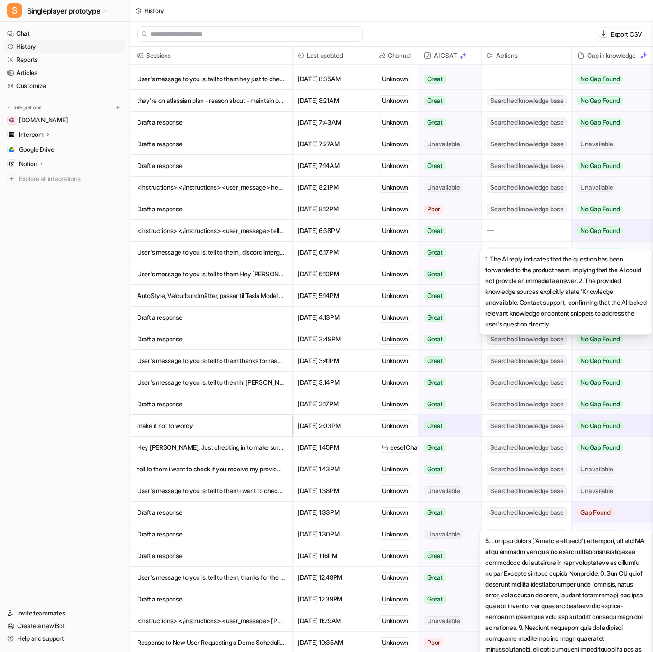
click at [598, 509] on span "Gap Found" at bounding box center [596, 512] width 37 height 9
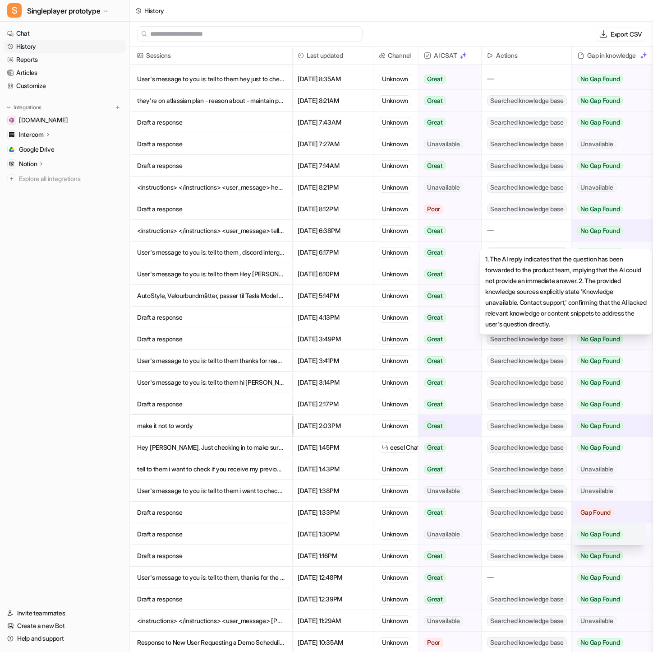
click at [602, 535] on span "No Gap Found" at bounding box center [601, 533] width 46 height 9
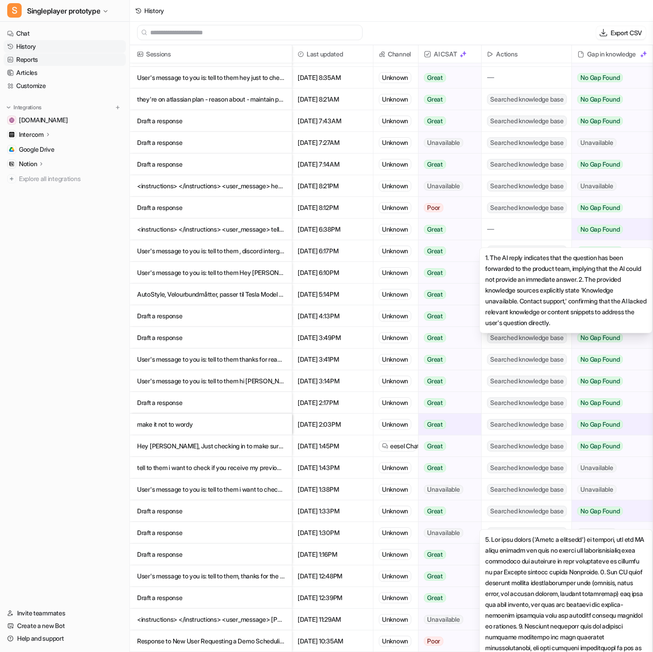
click at [79, 55] on link "Reports" at bounding box center [65, 59] width 122 height 13
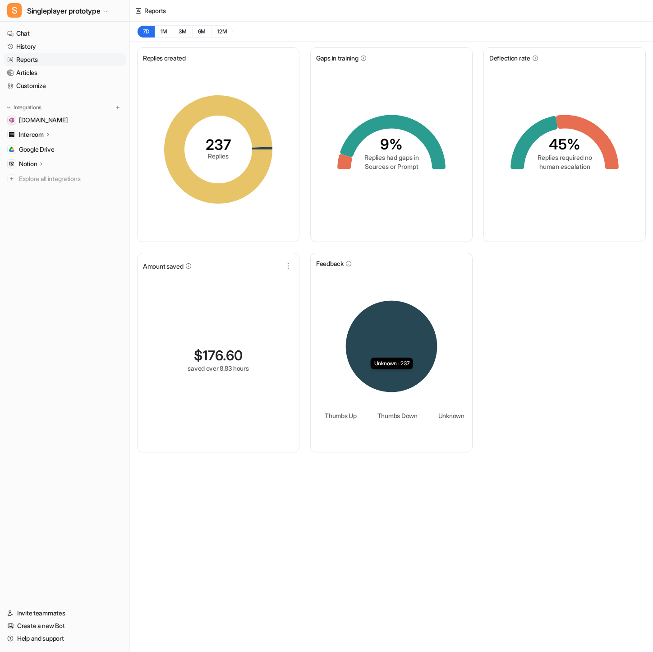
click at [377, 343] on icon at bounding box center [392, 347] width 92 height 92
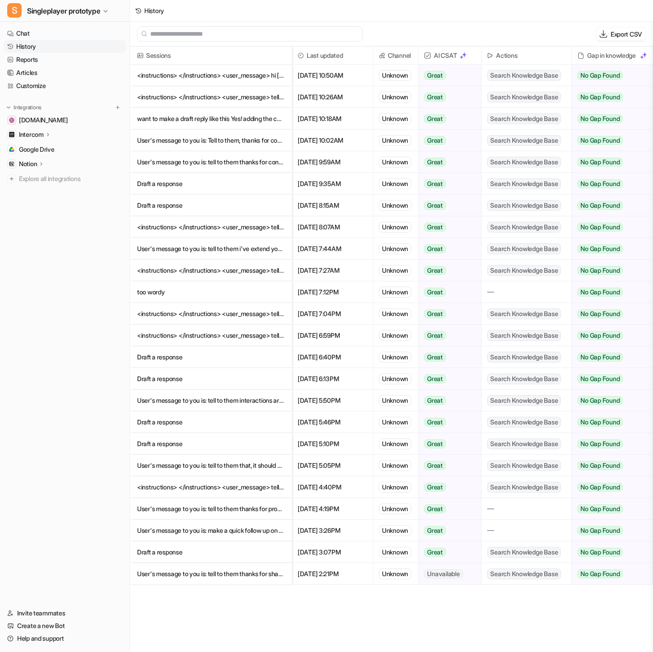
click at [397, 313] on div "Unknown" at bounding box center [395, 313] width 32 height 11
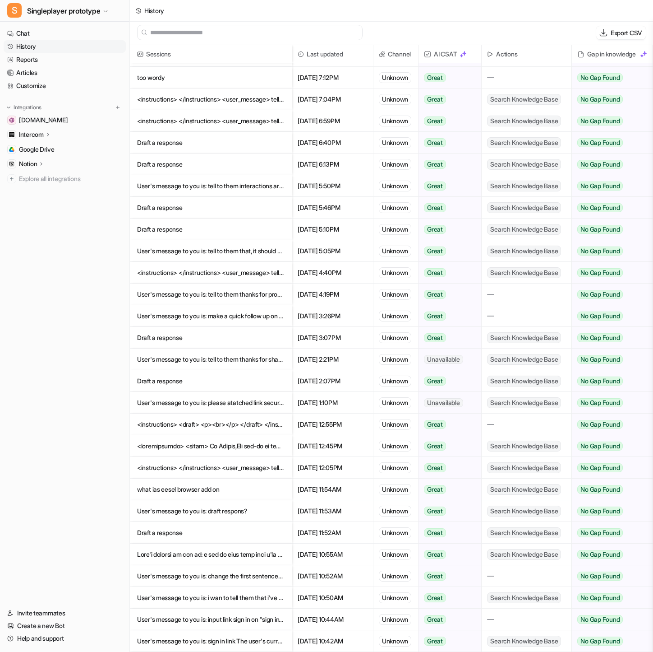
scroll to position [1, 0]
